Goal: Communication & Community: Answer question/provide support

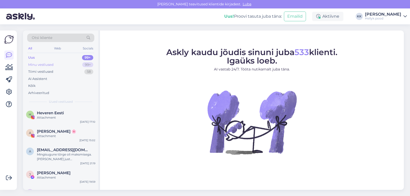
click at [48, 64] on div "Minu vestlused" at bounding box center [40, 64] width 25 height 5
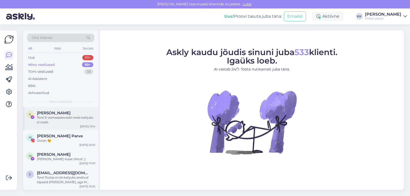
click at [63, 116] on div "Tere! E-esmaspäevadel meie kahjuks ei osale." at bounding box center [66, 119] width 58 height 9
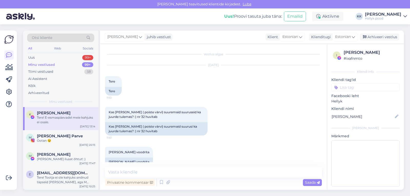
scroll to position [455, 0]
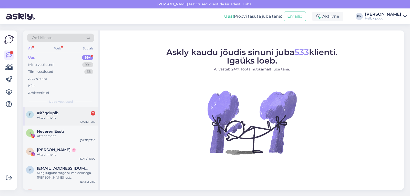
click at [54, 113] on span "#k3qdupib" at bounding box center [48, 113] width 22 height 5
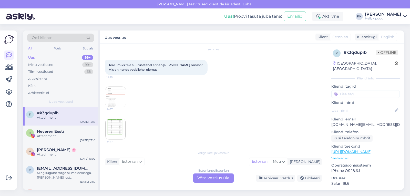
scroll to position [19, 0]
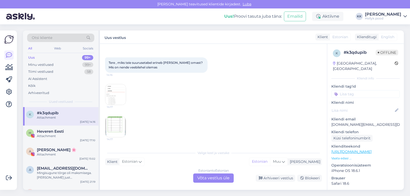
click at [115, 94] on img at bounding box center [115, 94] width 21 height 21
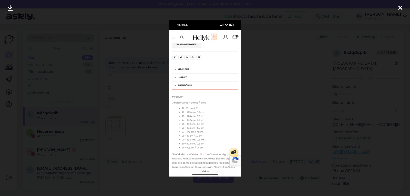
click at [253, 93] on div at bounding box center [205, 98] width 410 height 196
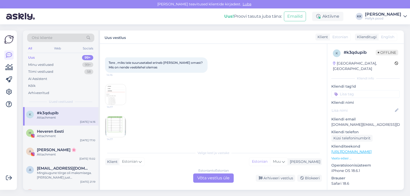
click at [111, 127] on img at bounding box center [115, 127] width 21 height 21
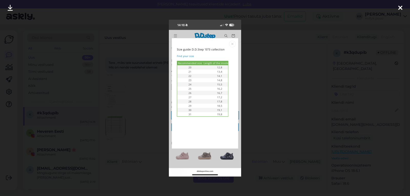
click at [259, 91] on div at bounding box center [205, 98] width 410 height 196
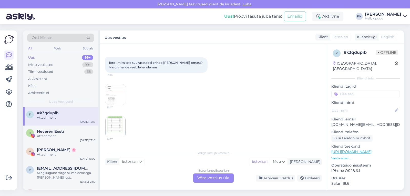
click at [117, 96] on img at bounding box center [115, 94] width 21 height 21
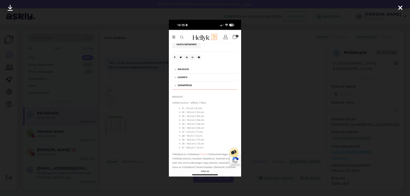
click at [263, 106] on div at bounding box center [205, 98] width 410 height 196
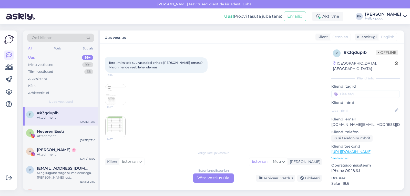
click at [115, 125] on img at bounding box center [115, 127] width 21 height 21
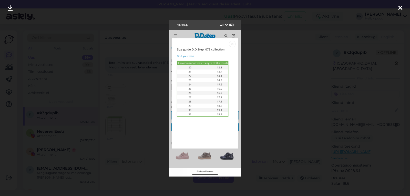
click at [254, 87] on div at bounding box center [205, 98] width 410 height 196
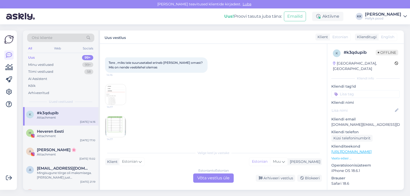
click at [115, 94] on img at bounding box center [115, 94] width 21 height 21
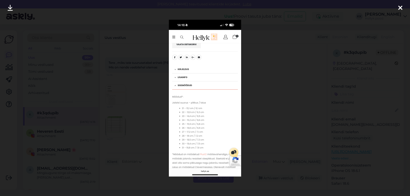
click at [271, 99] on div at bounding box center [205, 98] width 410 height 196
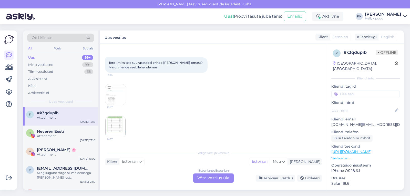
click at [205, 177] on div "Estonian to Estonian Võta vestlus üle" at bounding box center [213, 178] width 41 height 9
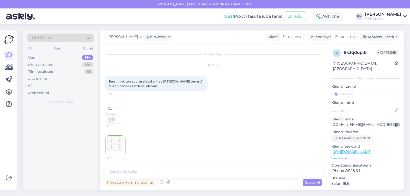
scroll to position [0, 0]
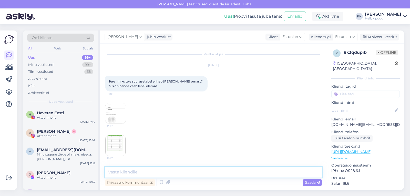
click at [136, 173] on textarea at bounding box center [213, 172] width 217 height 11
type textarea "Tere! Meie mõõdame kohapeal ise ka jalanõude sisemõõdud üle. Sealt ongi tekkinu…"
click at [308, 182] on span "Saada" at bounding box center [312, 182] width 15 height 5
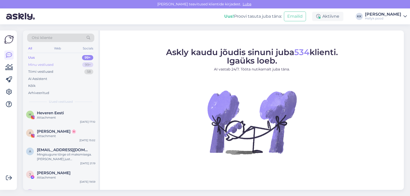
click at [47, 64] on div "Minu vestlused" at bounding box center [40, 64] width 25 height 5
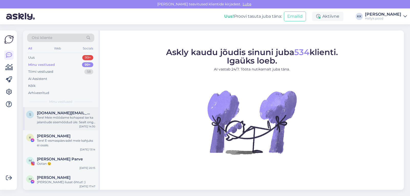
click at [55, 117] on div "Tere! Meie mõõdame kohapeal ise ka jalanõude sisemõõdud üle. Sealt ongi tekkinu…" at bounding box center [66, 119] width 58 height 9
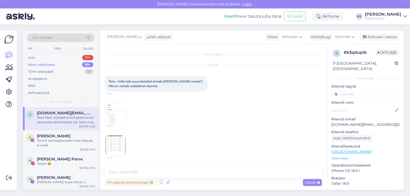
scroll to position [26, 0]
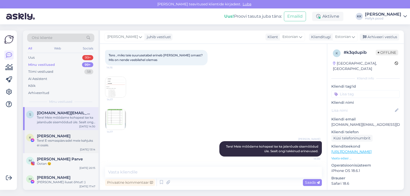
click at [53, 140] on div "Tere! E-esmaspäevadel meie kahjuks ei osale." at bounding box center [66, 142] width 58 height 9
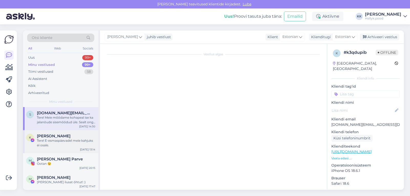
scroll to position [455, 0]
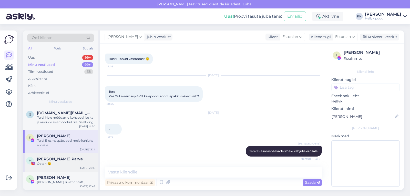
click at [55, 160] on span "[PERSON_NAME] Parve" at bounding box center [60, 159] width 46 height 5
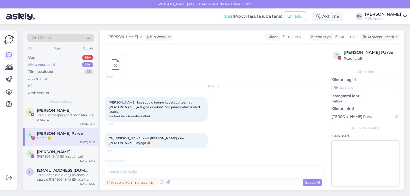
scroll to position [0, 0]
